Goal: Task Accomplishment & Management: Manage account settings

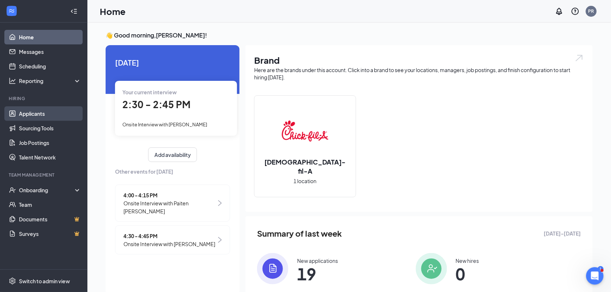
click at [51, 112] on link "Applicants" at bounding box center [50, 113] width 62 height 15
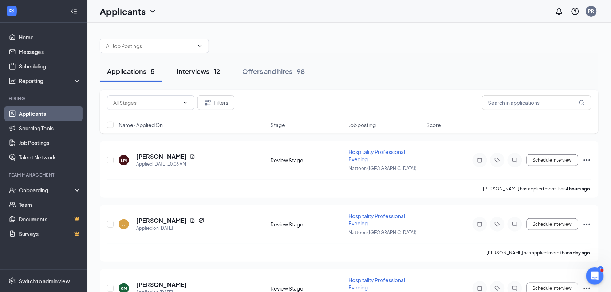
click at [197, 77] on button "Interviews · 12" at bounding box center [198, 71] width 58 height 22
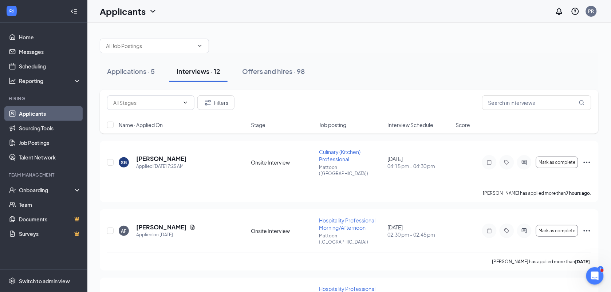
click at [436, 123] on div "Interview Schedule" at bounding box center [419, 124] width 64 height 7
click at [441, 123] on icon "ArrowDown" at bounding box center [438, 124] width 9 height 9
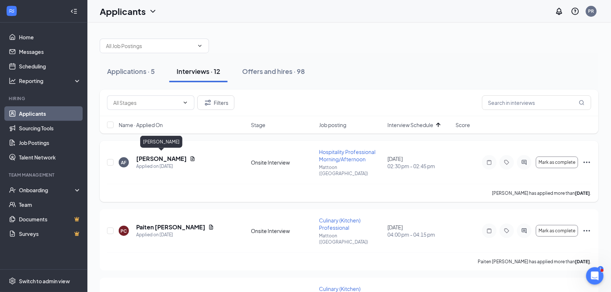
click at [175, 156] on h5 "[PERSON_NAME]" at bounding box center [161, 159] width 51 height 8
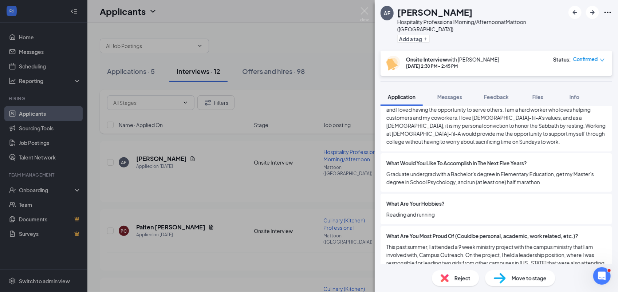
scroll to position [859, 0]
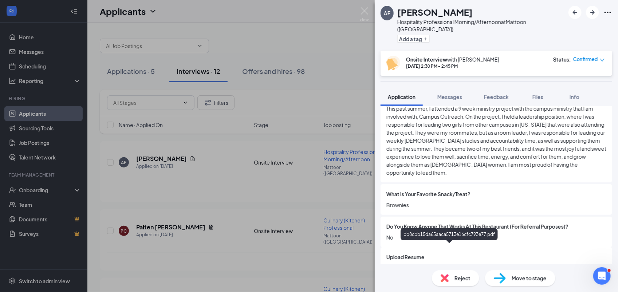
click at [474, 268] on div "bb8cbb15da65aaca5713e16cfc793e77.pdf" at bounding box center [450, 271] width 102 height 6
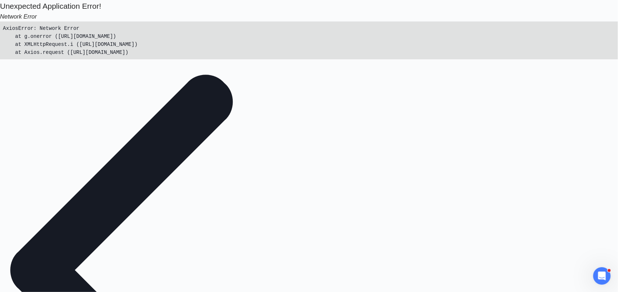
scroll to position [0, 0]
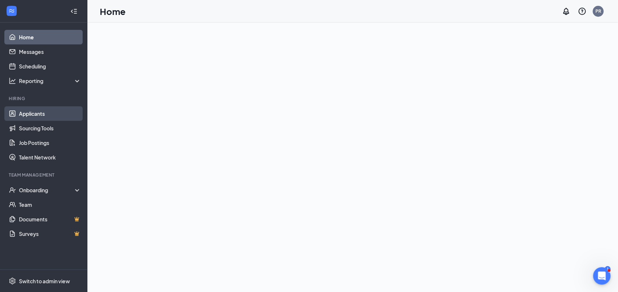
click at [66, 115] on link "Applicants" at bounding box center [50, 113] width 62 height 15
